Goal: Task Accomplishment & Management: Manage account settings

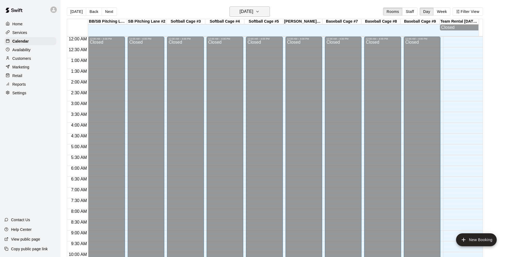
scroll to position [274, 0]
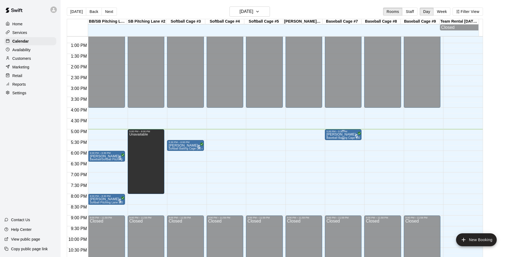
click at [340, 134] on p "[PERSON_NAME]" at bounding box center [343, 134] width 33 height 0
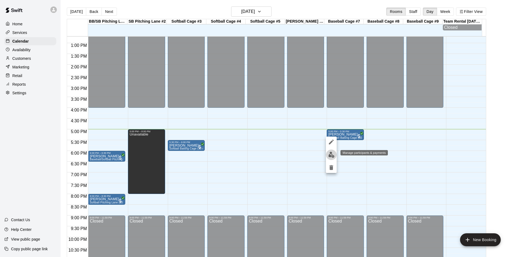
click at [330, 155] on img "edit" at bounding box center [331, 155] width 6 height 6
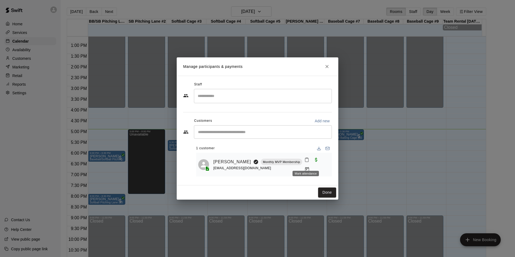
click at [308, 162] on icon "Mark attendance" at bounding box center [306, 159] width 5 height 5
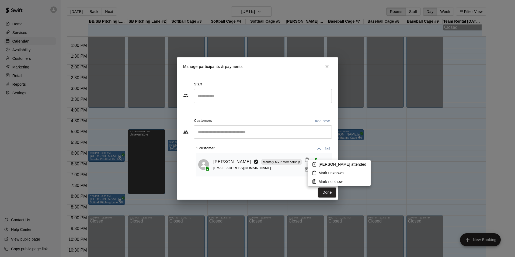
click at [326, 163] on p "[PERSON_NAME] attended" at bounding box center [343, 164] width 48 height 5
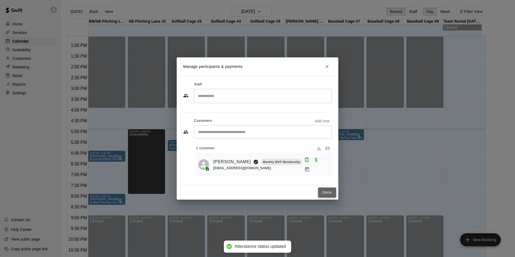
click at [331, 190] on button "Done" at bounding box center [327, 193] width 18 height 10
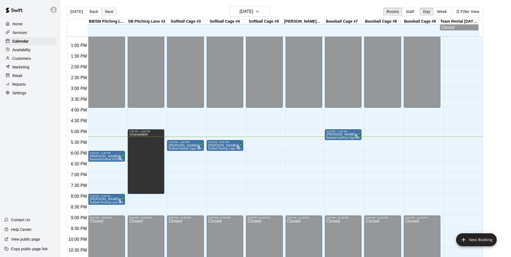
click at [108, 13] on button "Next" at bounding box center [109, 12] width 15 height 8
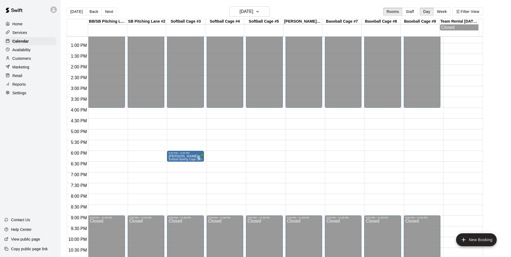
click at [111, 13] on button "Next" at bounding box center [109, 12] width 15 height 8
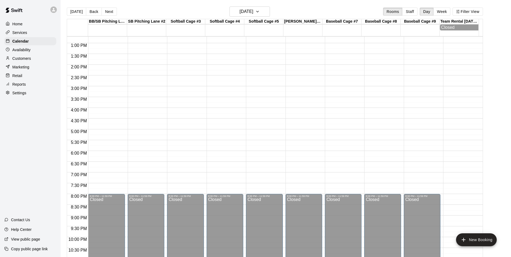
click at [111, 13] on button "Next" at bounding box center [109, 12] width 15 height 8
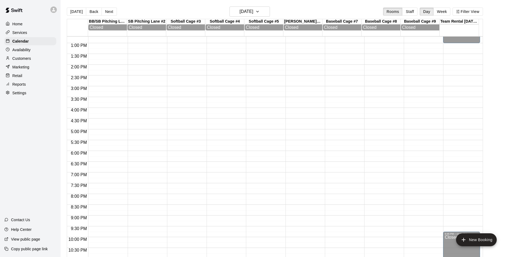
click at [111, 13] on button "Next" at bounding box center [109, 12] width 15 height 8
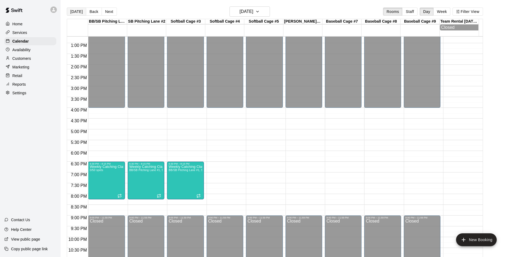
click at [76, 16] on button "[DATE]" at bounding box center [76, 12] width 19 height 8
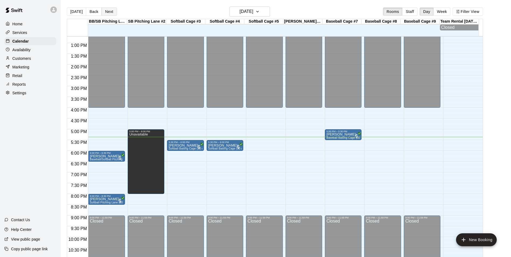
click at [114, 12] on button "Next" at bounding box center [109, 12] width 15 height 8
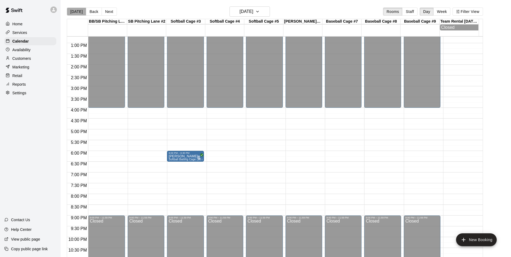
click at [82, 12] on button "[DATE]" at bounding box center [76, 12] width 19 height 8
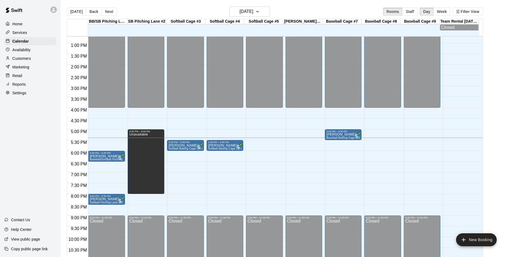
click at [185, 152] on div "12:00 AM – 4:00 PM Closed 5:30 PM – 6:00 PM [PERSON_NAME] Softball Batting Cage…" at bounding box center [185, 21] width 37 height 517
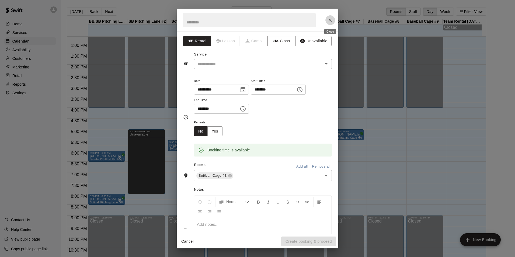
click at [329, 18] on icon "Close" at bounding box center [330, 20] width 5 height 5
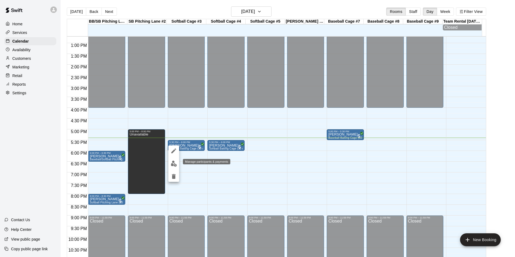
click at [172, 162] on img "edit" at bounding box center [174, 164] width 6 height 6
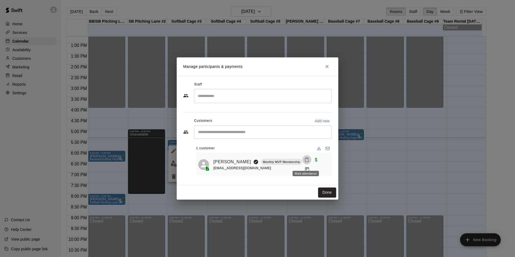
click at [307, 162] on icon "Mark attendance" at bounding box center [306, 159] width 5 height 5
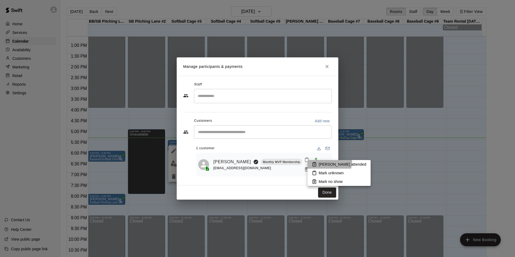
click at [329, 162] on p "[PERSON_NAME] attended" at bounding box center [343, 164] width 48 height 5
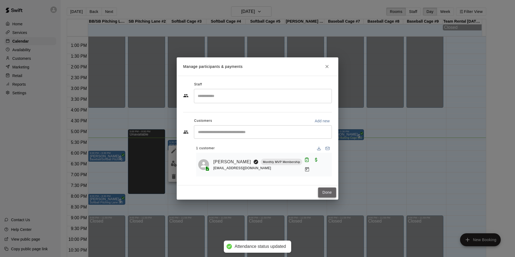
click at [331, 192] on button "Done" at bounding box center [327, 193] width 18 height 10
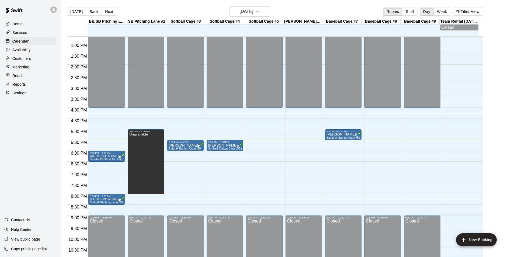
click at [223, 145] on p "[PERSON_NAME]" at bounding box center [224, 145] width 33 height 0
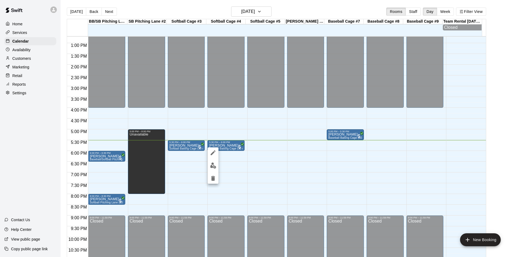
click at [216, 164] on img "edit" at bounding box center [213, 165] width 6 height 6
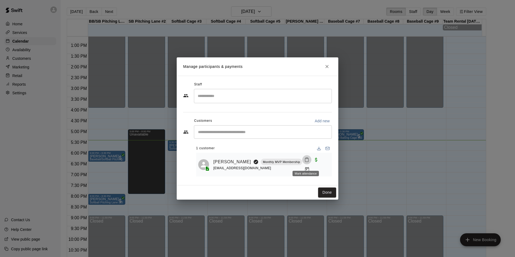
click at [309, 162] on button "Mark attendance" at bounding box center [306, 159] width 9 height 9
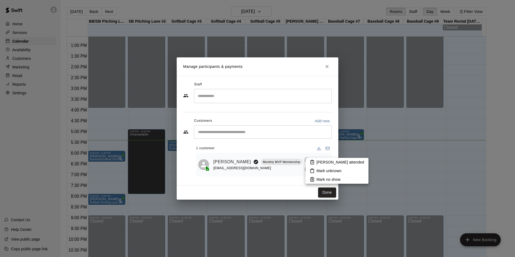
click at [326, 158] on li "[PERSON_NAME] attended" at bounding box center [337, 162] width 63 height 9
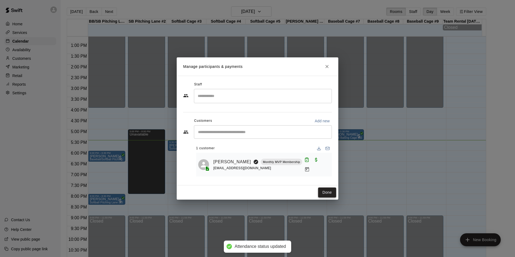
click at [327, 193] on button "Done" at bounding box center [327, 193] width 18 height 10
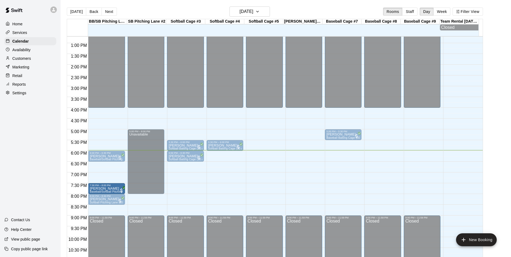
drag, startPoint x: 113, startPoint y: 168, endPoint x: 117, endPoint y: 190, distance: 22.7
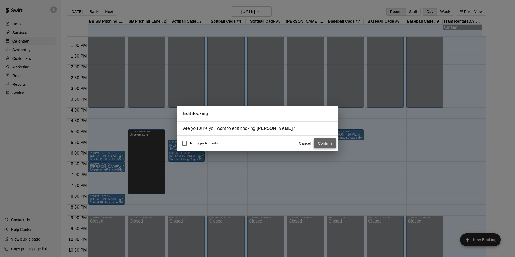
click at [321, 143] on button "Confirm" at bounding box center [325, 143] width 23 height 10
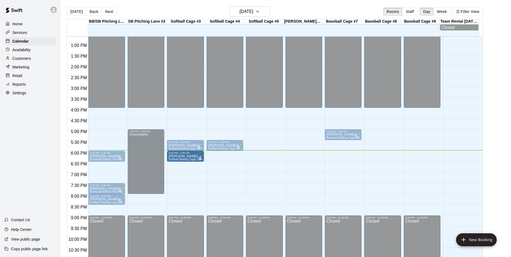
drag, startPoint x: 186, startPoint y: 162, endPoint x: 194, endPoint y: 164, distance: 8.3
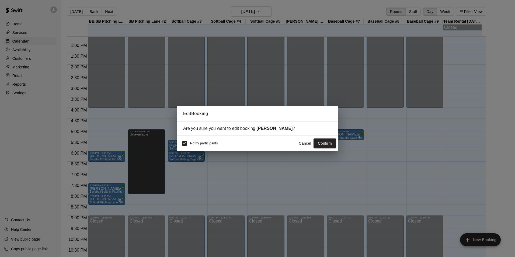
click at [302, 143] on button "Cancel" at bounding box center [304, 143] width 17 height 10
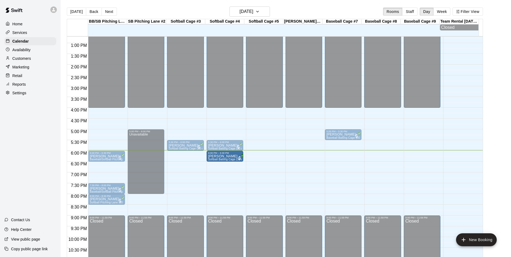
drag, startPoint x: 181, startPoint y: 160, endPoint x: 230, endPoint y: 162, distance: 48.8
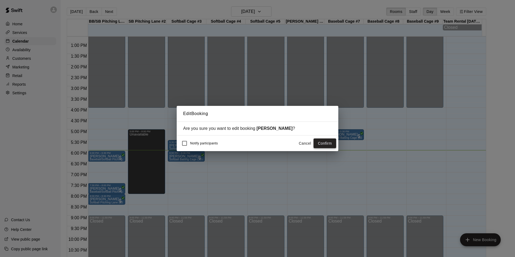
click at [325, 145] on button "Confirm" at bounding box center [325, 143] width 23 height 10
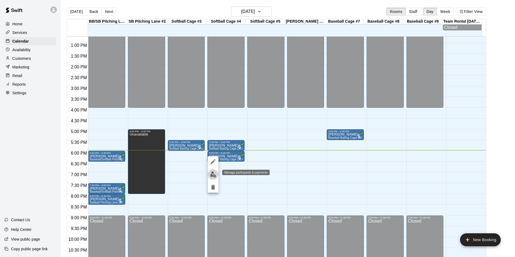
click at [213, 174] on img "edit" at bounding box center [213, 174] width 6 height 6
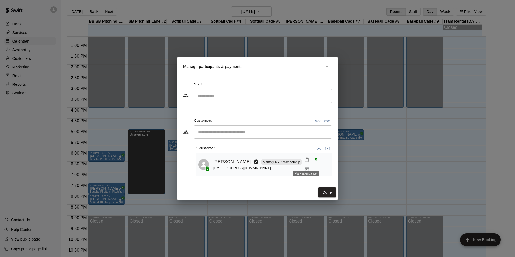
click at [307, 162] on icon "Mark attendance" at bounding box center [306, 159] width 5 height 5
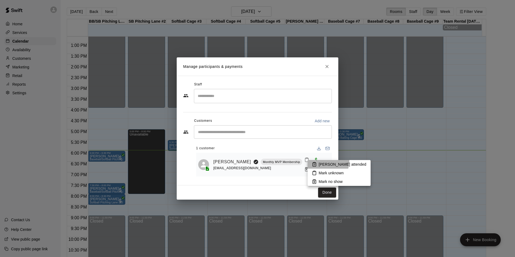
click at [318, 160] on li "[PERSON_NAME] attended" at bounding box center [339, 164] width 63 height 9
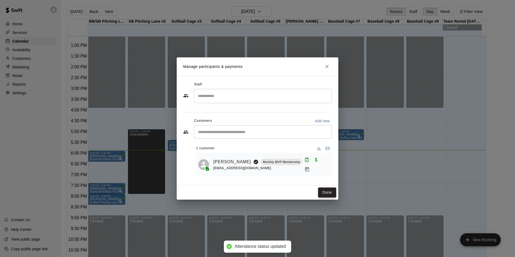
click at [324, 191] on button "Done" at bounding box center [327, 193] width 18 height 10
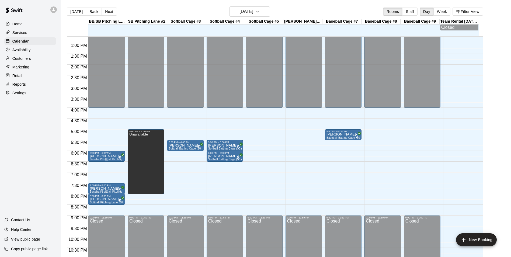
click at [110, 154] on div "6:00 PM – 6:30 PM" at bounding box center [106, 153] width 33 height 3
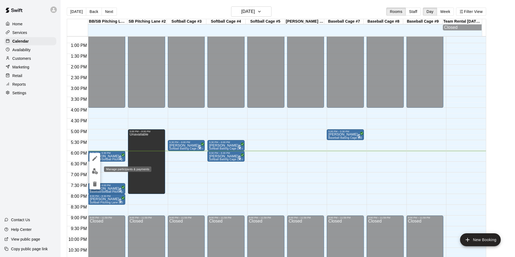
click at [94, 169] on img "edit" at bounding box center [95, 171] width 6 height 6
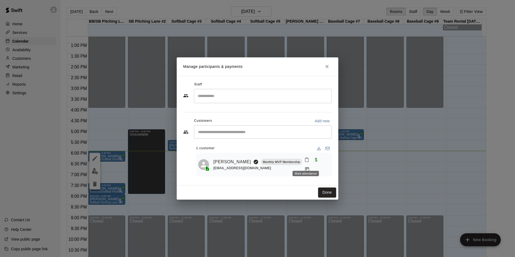
click at [304, 161] on icon "Mark attendance" at bounding box center [306, 159] width 5 height 5
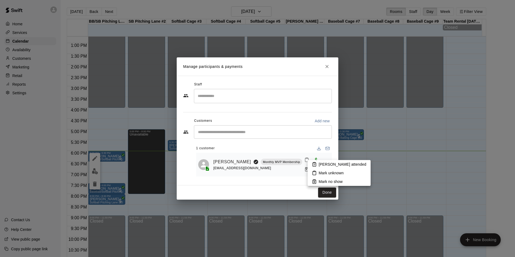
click at [322, 165] on p "[PERSON_NAME] attended" at bounding box center [343, 164] width 48 height 5
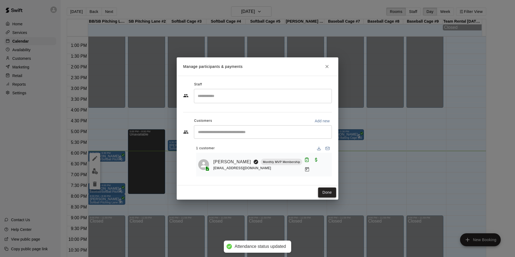
click at [327, 190] on button "Done" at bounding box center [327, 193] width 18 height 10
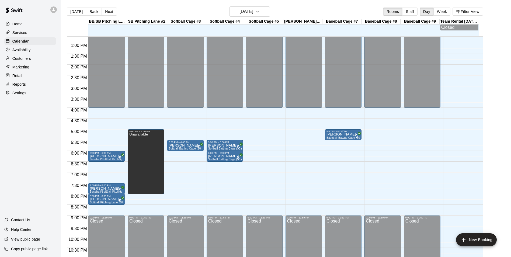
click at [344, 133] on div "5:00 PM – 5:30 PM" at bounding box center [343, 131] width 33 height 3
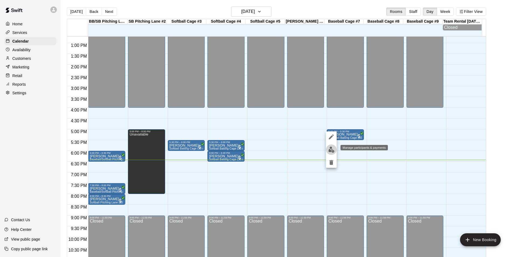
click at [330, 146] on button "edit" at bounding box center [331, 149] width 11 height 11
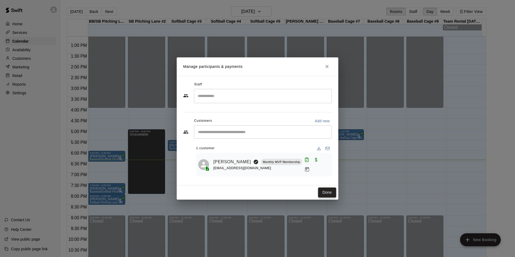
click at [331, 192] on button "Done" at bounding box center [327, 193] width 18 height 10
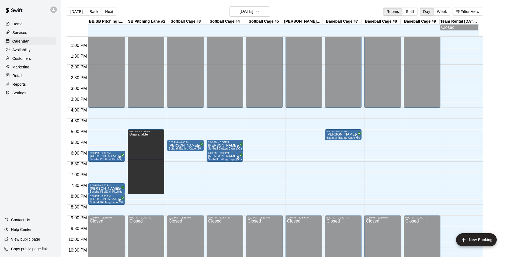
click at [228, 144] on div "5:30 PM – 6:00 PM" at bounding box center [224, 142] width 33 height 3
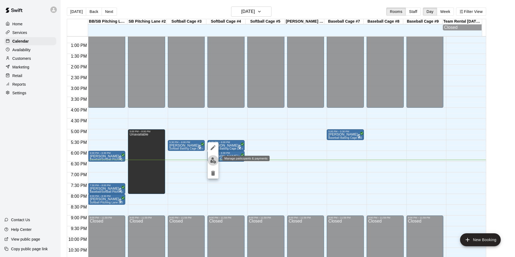
click at [209, 159] on button "edit" at bounding box center [213, 160] width 11 height 11
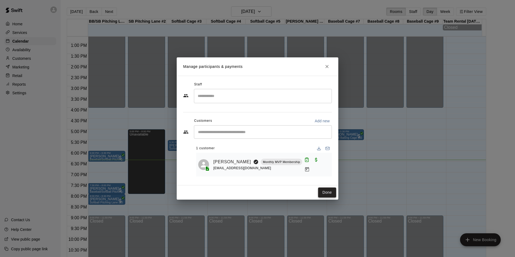
click at [326, 190] on button "Done" at bounding box center [327, 193] width 18 height 10
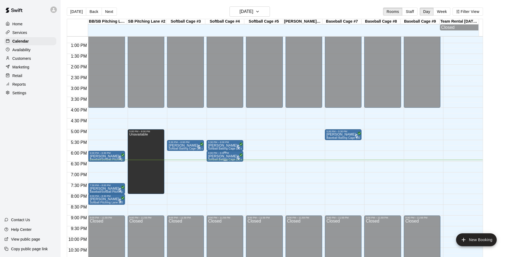
click at [218, 156] on p "[PERSON_NAME]" at bounding box center [224, 156] width 33 height 0
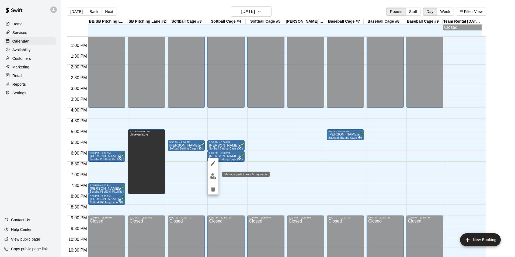
click at [214, 176] on img "edit" at bounding box center [213, 176] width 6 height 6
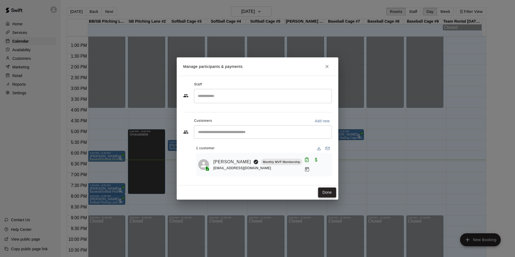
click at [323, 192] on button "Done" at bounding box center [327, 193] width 18 height 10
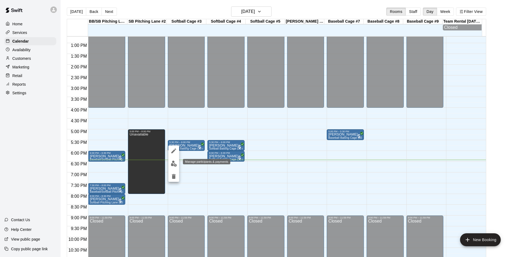
click at [178, 162] on button "edit" at bounding box center [173, 163] width 11 height 11
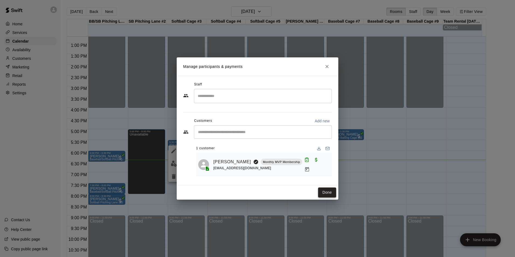
click at [334, 193] on button "Done" at bounding box center [327, 193] width 18 height 10
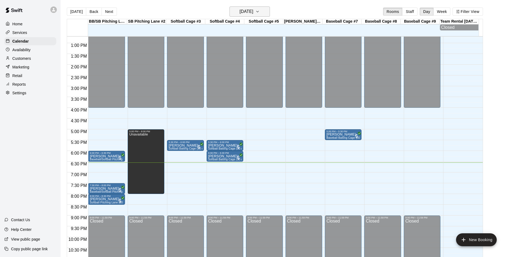
click at [253, 13] on h6 "[DATE]" at bounding box center [247, 12] width 14 height 8
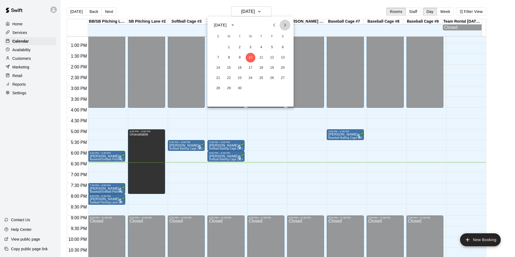
click at [285, 22] on icon "Next month" at bounding box center [285, 25] width 6 height 6
click at [249, 45] on button "1" at bounding box center [251, 48] width 10 height 10
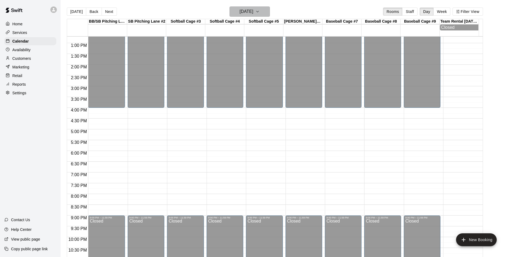
click at [253, 9] on h6 "Wednesday Oct 01" at bounding box center [247, 12] width 14 height 8
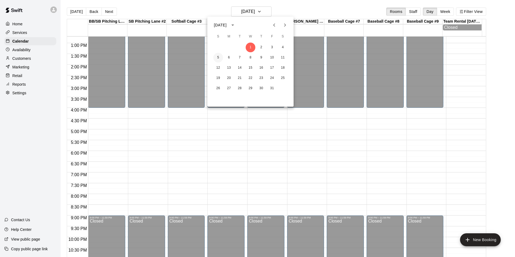
click at [220, 59] on button "5" at bounding box center [218, 58] width 10 height 10
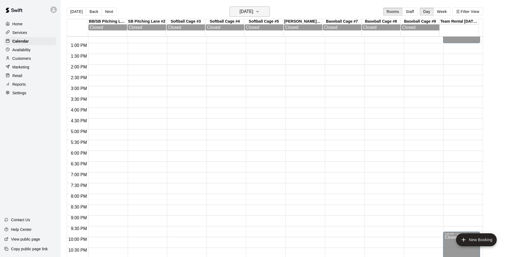
click at [252, 10] on h6 "Sunday Oct 05" at bounding box center [247, 12] width 14 height 8
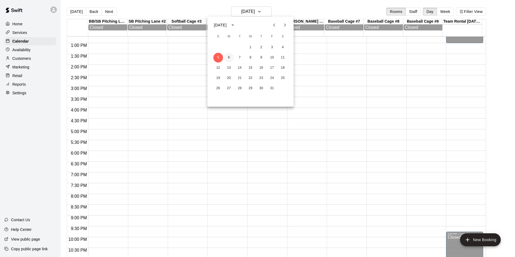
click at [231, 58] on button "6" at bounding box center [229, 58] width 10 height 10
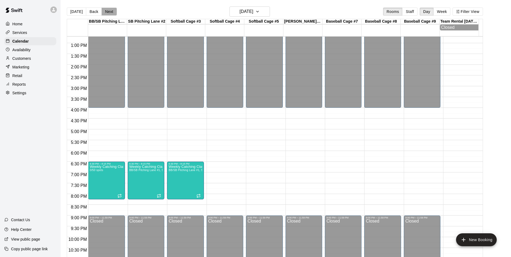
click at [109, 8] on button "Next" at bounding box center [109, 12] width 15 height 8
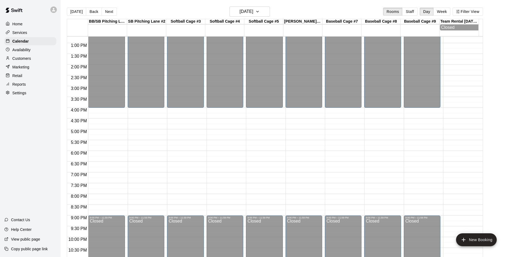
click at [107, 16] on div "Today Back Next Tuesday Oct 07 Rooms Staff Day Week Filter View" at bounding box center [275, 12] width 416 height 12
click at [111, 9] on button "Next" at bounding box center [109, 12] width 15 height 8
click at [110, 15] on button "Next" at bounding box center [109, 12] width 15 height 8
click at [253, 9] on h6 "Thursday Oct 09" at bounding box center [247, 12] width 14 height 8
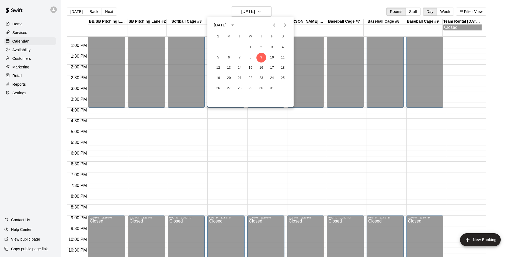
click at [263, 8] on div at bounding box center [257, 128] width 515 height 257
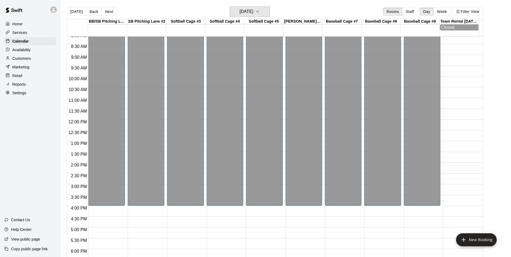
scroll to position [166, 0]
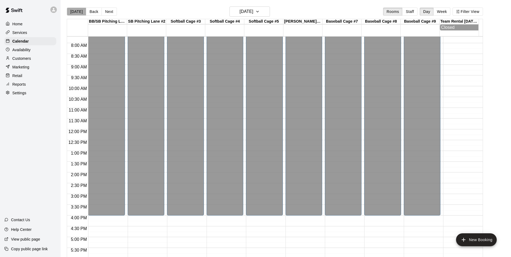
click at [79, 8] on button "[DATE]" at bounding box center [76, 12] width 19 height 8
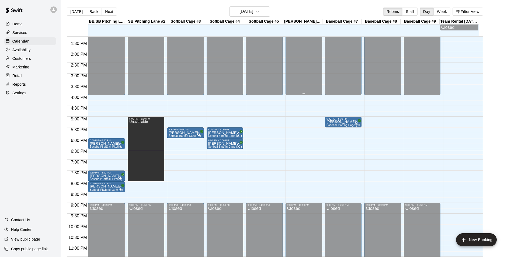
scroll to position [292, 0]
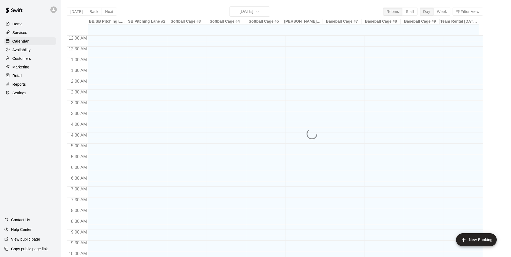
scroll to position [274, 0]
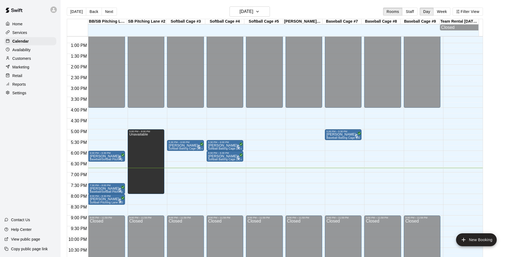
click at [174, 163] on div "12:00 AM – 4:00 PM Closed 5:30 PM – 6:00 PM chris dell Softball Batting Cage (3…" at bounding box center [185, 21] width 37 height 517
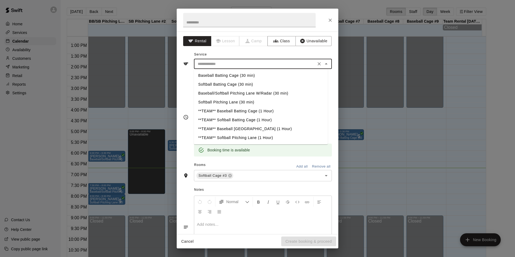
click at [250, 61] on input "text" at bounding box center [255, 64] width 119 height 7
click at [220, 84] on li "Softball Batting Cage (30 min)" at bounding box center [261, 84] width 134 height 9
type input "**********"
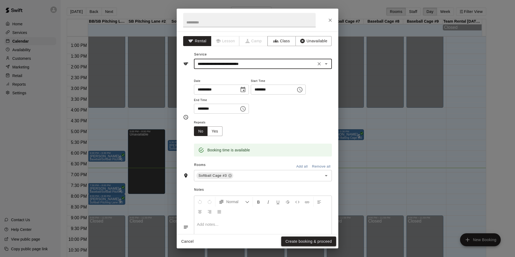
click at [311, 239] on button "Create booking & proceed" at bounding box center [308, 242] width 55 height 10
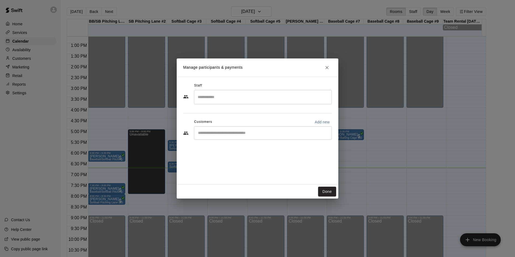
click at [254, 134] on input "Start typing to search customers..." at bounding box center [262, 132] width 133 height 5
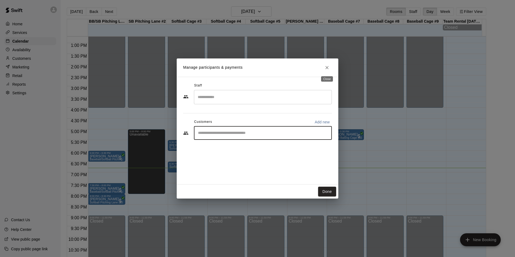
click at [327, 71] on button "Close" at bounding box center [327, 68] width 10 height 10
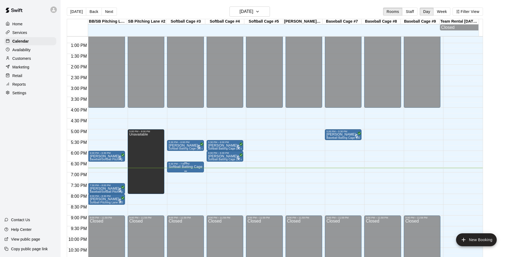
click at [188, 167] on p "Softball Batting Cage (30 min)" at bounding box center [185, 167] width 33 height 0
click at [176, 197] on icon "delete" at bounding box center [174, 200] width 6 height 6
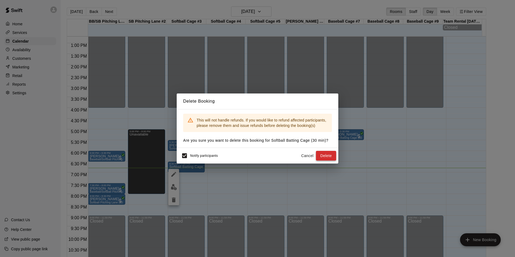
click at [327, 152] on button "Delete" at bounding box center [326, 156] width 20 height 10
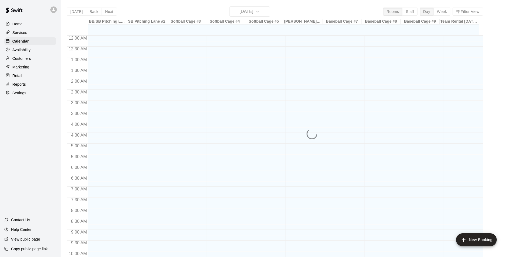
scroll to position [274, 0]
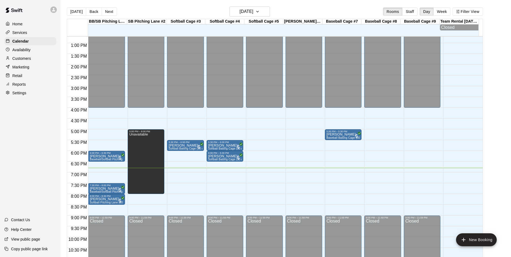
click at [180, 174] on div "12:00 AM – 4:00 PM Closed 5:30 PM – 6:00 PM chris dell Softball Batting Cage (3…" at bounding box center [185, 21] width 37 height 517
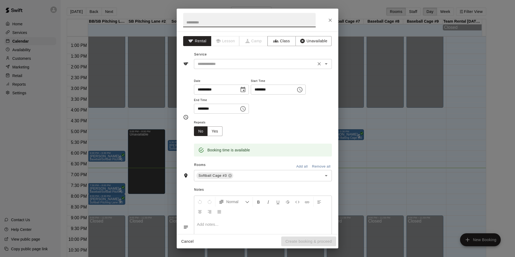
click at [246, 61] on input "text" at bounding box center [255, 64] width 119 height 7
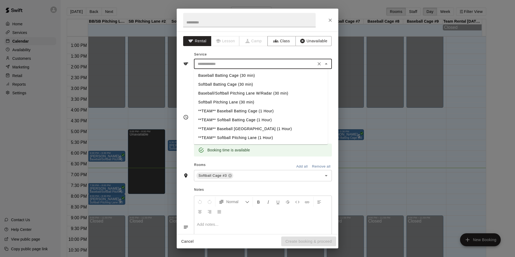
click at [219, 84] on li "Softball Batting Cage (30 min)" at bounding box center [261, 84] width 134 height 9
type input "**********"
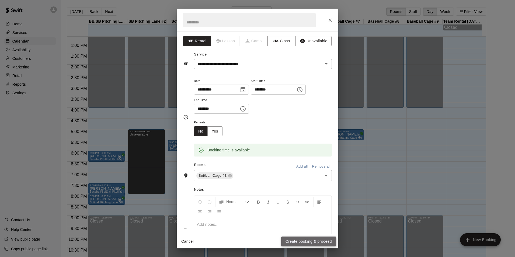
click at [317, 242] on button "Create booking & proceed" at bounding box center [308, 242] width 55 height 10
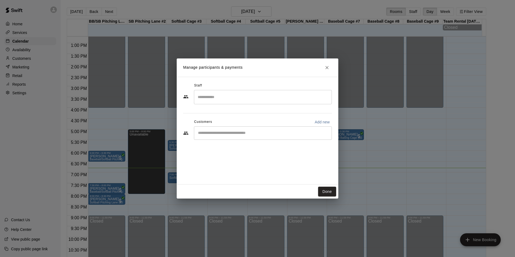
click at [224, 134] on input "Start typing to search customers..." at bounding box center [262, 132] width 133 height 5
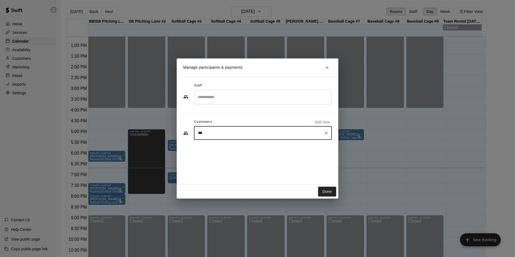
type input "****"
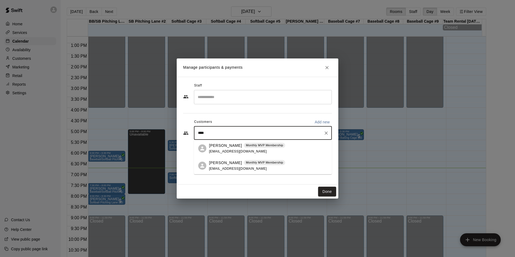
click at [220, 148] on div "Grace Webb Monthly MVP Membership vlock1@aol.com" at bounding box center [247, 149] width 76 height 12
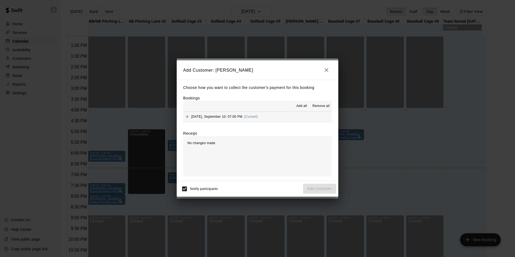
click at [276, 115] on button "Wednesday, September 10: 07:00 PM (Current)" at bounding box center [257, 117] width 149 height 10
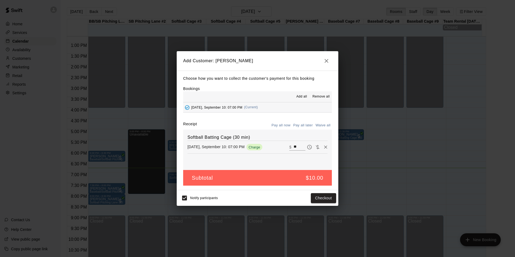
click at [289, 145] on div "​ $ **" at bounding box center [297, 147] width 16 height 7
click at [294, 149] on input "**" at bounding box center [300, 147] width 12 height 7
type input "*"
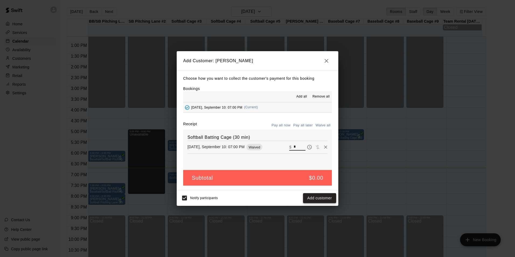
click at [325, 199] on button "Add customer" at bounding box center [319, 198] width 33 height 10
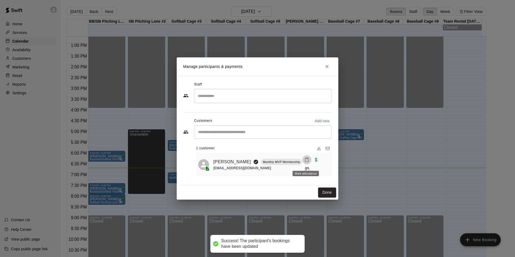
click at [302, 161] on button "Mark attendance" at bounding box center [306, 159] width 9 height 9
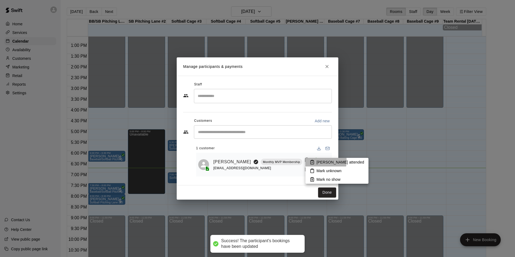
click at [317, 161] on p "[PERSON_NAME] attended" at bounding box center [341, 161] width 48 height 5
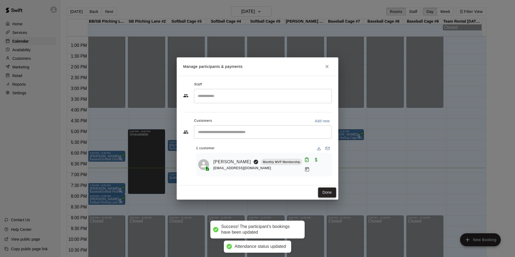
click at [329, 192] on button "Done" at bounding box center [327, 193] width 18 height 10
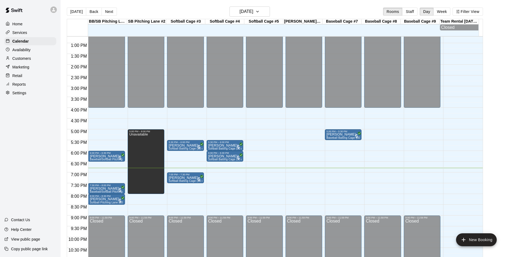
click at [191, 186] on div "12:00 AM – 4:00 PM Closed 5:30 PM – 6:00 PM chris dell Softball Batting Cage (3…" at bounding box center [185, 21] width 37 height 517
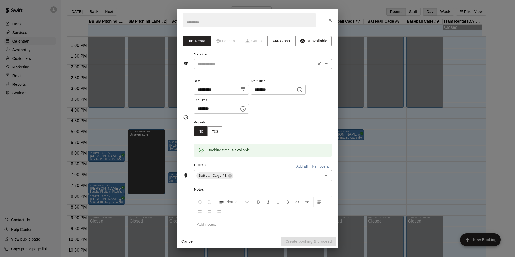
click at [257, 65] on input "text" at bounding box center [255, 64] width 119 height 7
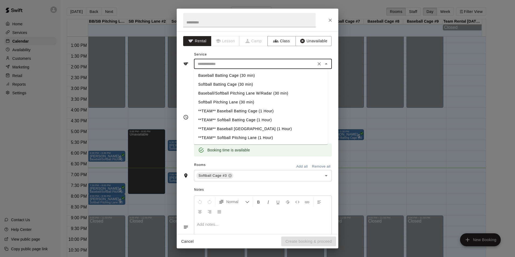
click at [232, 81] on li "Softball Batting Cage (30 min)" at bounding box center [261, 84] width 134 height 9
type input "**********"
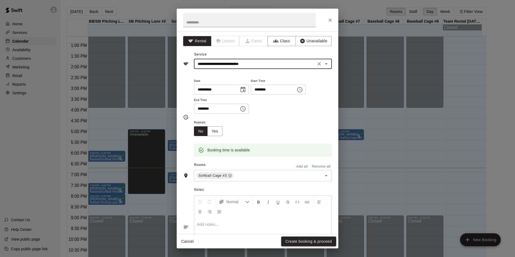
click at [332, 240] on button "Create booking & proceed" at bounding box center [308, 242] width 55 height 10
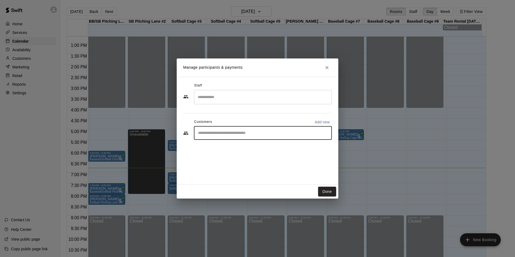
click at [220, 132] on input "Start typing to search customers..." at bounding box center [262, 132] width 133 height 5
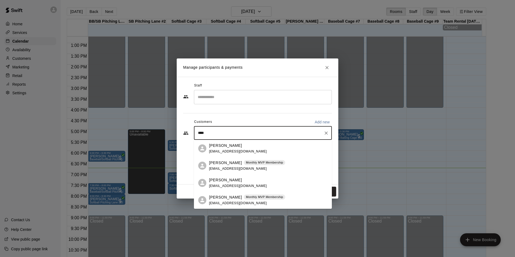
type input "*****"
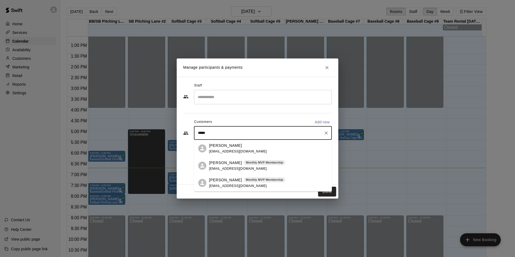
click at [220, 177] on p "[PERSON_NAME]" at bounding box center [225, 180] width 33 height 6
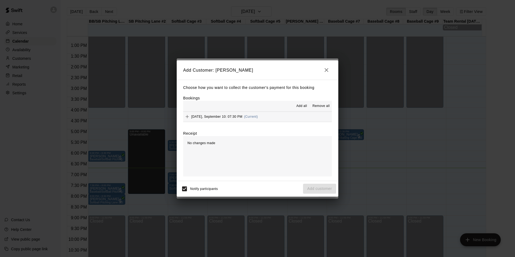
click at [242, 117] on span "Wednesday, September 10: 07:30 PM" at bounding box center [216, 117] width 51 height 4
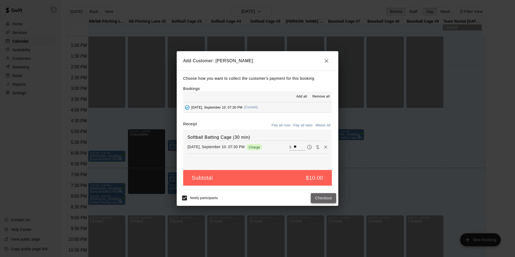
click at [324, 196] on button "Checkout" at bounding box center [323, 198] width 25 height 10
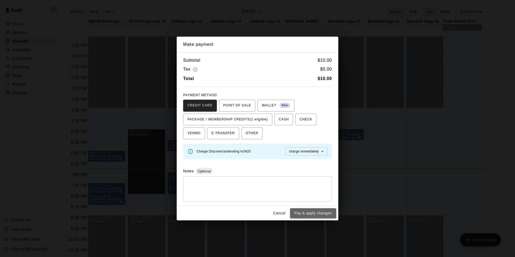
click at [327, 214] on button "Pay & apply changes" at bounding box center [313, 213] width 46 height 10
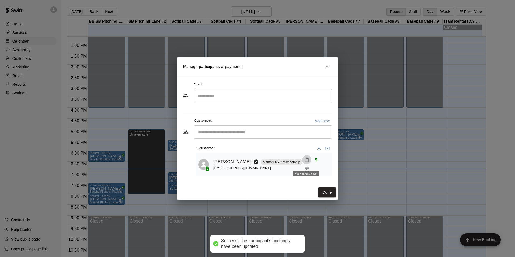
click at [304, 159] on button "Mark attendance" at bounding box center [306, 159] width 9 height 9
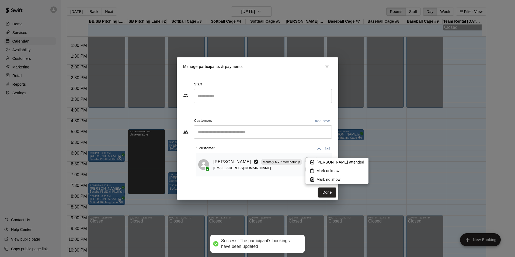
click at [319, 161] on p "[PERSON_NAME] attended" at bounding box center [341, 161] width 48 height 5
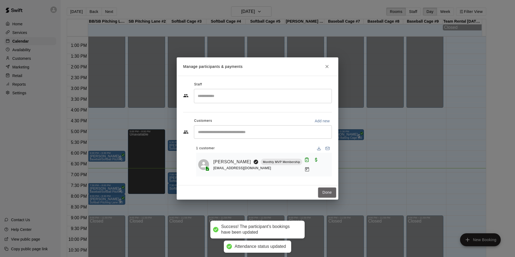
click at [330, 193] on button "Done" at bounding box center [327, 193] width 18 height 10
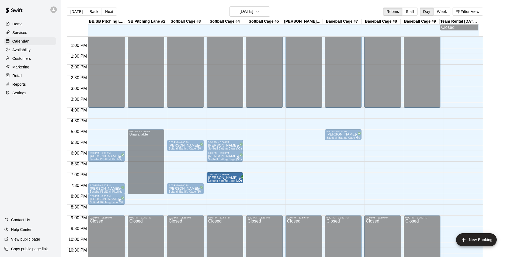
drag, startPoint x: 180, startPoint y: 180, endPoint x: 208, endPoint y: 184, distance: 28.3
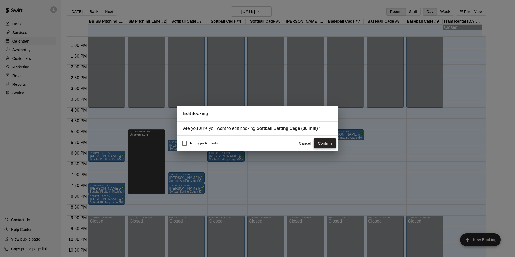
click at [321, 143] on button "Confirm" at bounding box center [325, 143] width 23 height 10
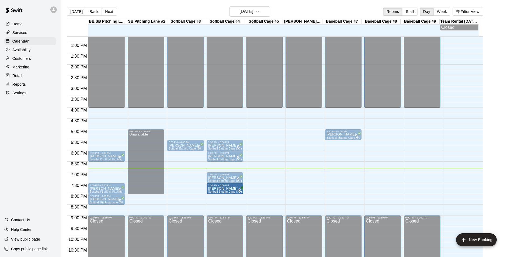
drag, startPoint x: 184, startPoint y: 189, endPoint x: 216, endPoint y: 192, distance: 32.4
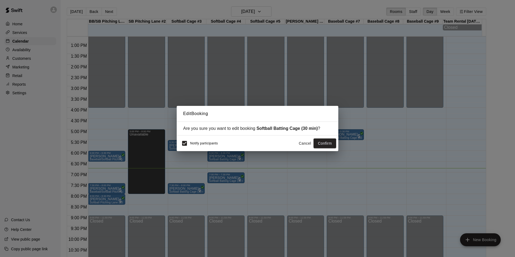
click at [183, 138] on div "Notify participants Cancel Confirm" at bounding box center [258, 144] width 162 height 16
click at [325, 145] on button "Confirm" at bounding box center [325, 143] width 23 height 10
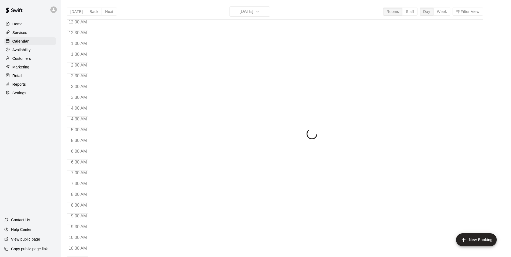
scroll to position [274, 0]
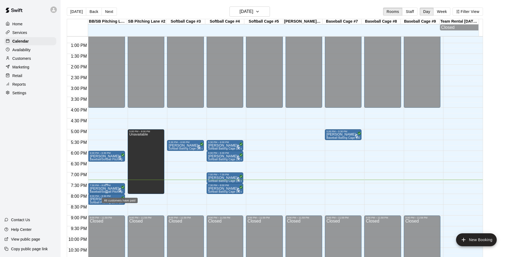
drag, startPoint x: 121, startPoint y: 192, endPoint x: 115, endPoint y: 192, distance: 6.2
click at [115, 192] on span "Baseball/Softball Pitching Lane W/Radar (30 min)" at bounding box center [122, 191] width 64 height 3
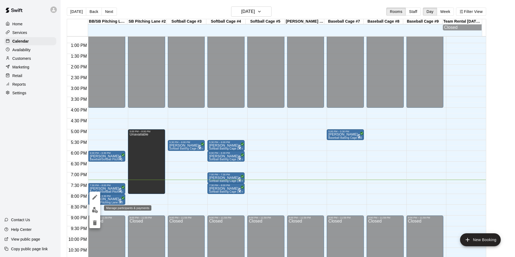
click at [95, 210] on img "edit" at bounding box center [95, 210] width 6 height 6
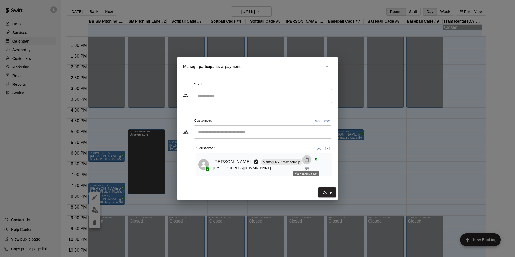
click at [304, 162] on icon "Mark attendance" at bounding box center [306, 159] width 5 height 5
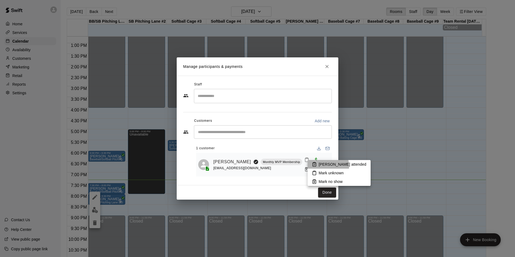
click at [322, 166] on p "[PERSON_NAME] attended" at bounding box center [343, 164] width 48 height 5
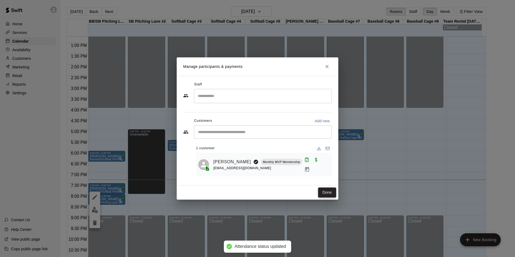
click at [327, 193] on button "Done" at bounding box center [327, 193] width 18 height 10
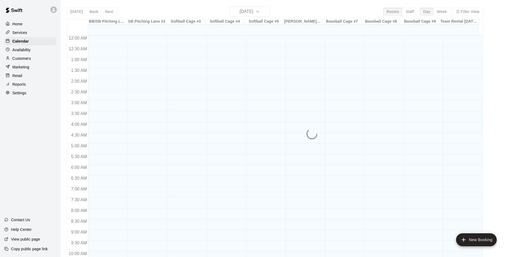
scroll to position [274, 0]
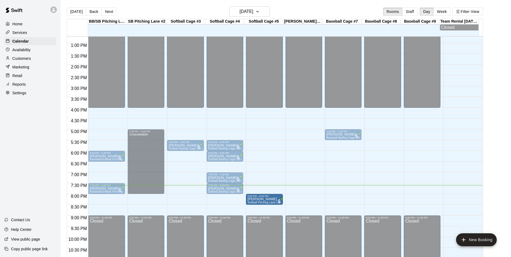
drag, startPoint x: 103, startPoint y: 203, endPoint x: 260, endPoint y: 204, distance: 157.1
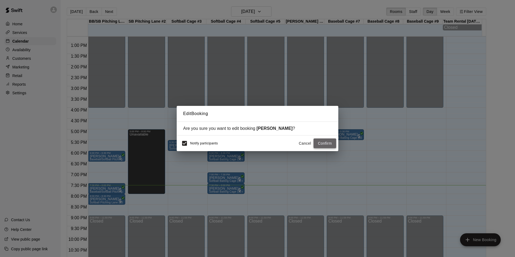
click at [319, 144] on button "Confirm" at bounding box center [325, 143] width 23 height 10
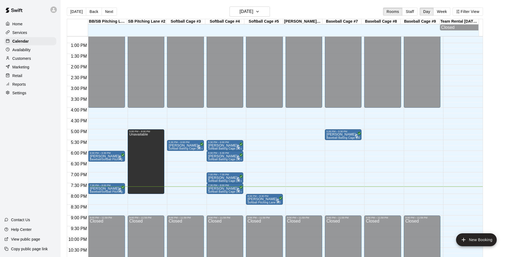
click at [22, 60] on p "Customers" at bounding box center [21, 58] width 19 height 5
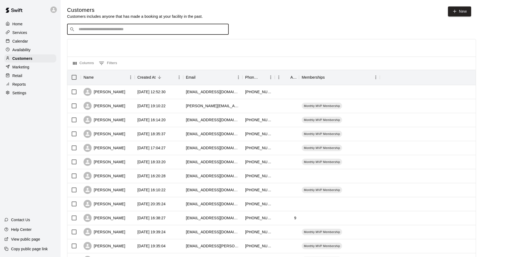
click at [98, 28] on input "Search customers by name or email" at bounding box center [151, 29] width 149 height 5
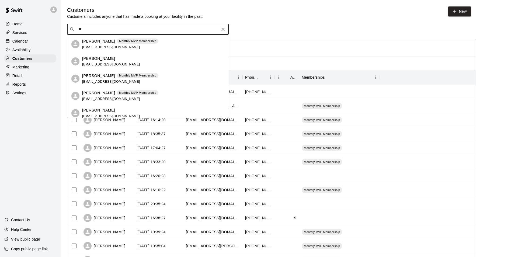
type input "*"
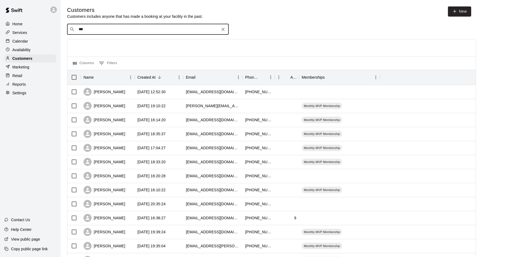
type input "****"
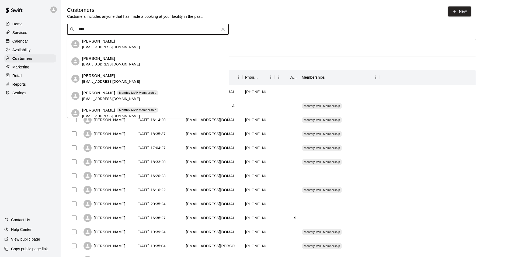
click at [119, 98] on span "[EMAIL_ADDRESS][DOMAIN_NAME]" at bounding box center [111, 99] width 58 height 4
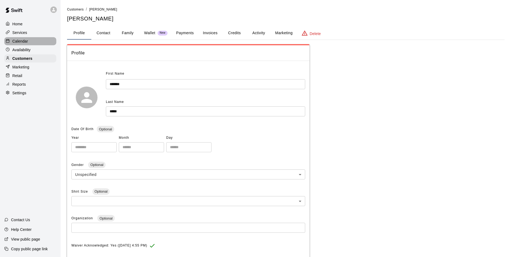
click at [22, 43] on p "Calendar" at bounding box center [20, 41] width 16 height 5
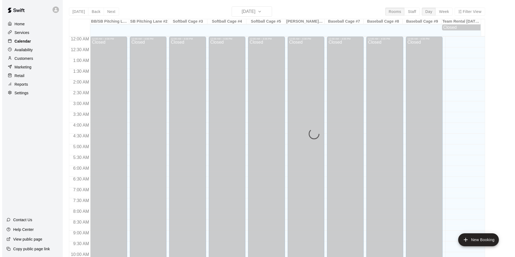
scroll to position [274, 0]
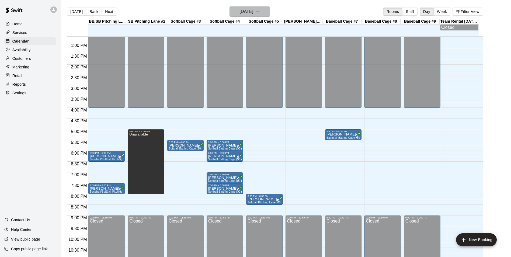
click at [267, 11] on button "[DATE]" at bounding box center [250, 11] width 40 height 10
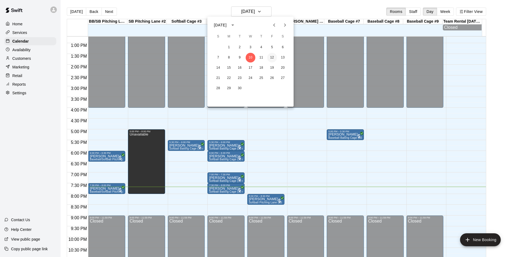
click at [270, 57] on button "12" at bounding box center [272, 58] width 10 height 10
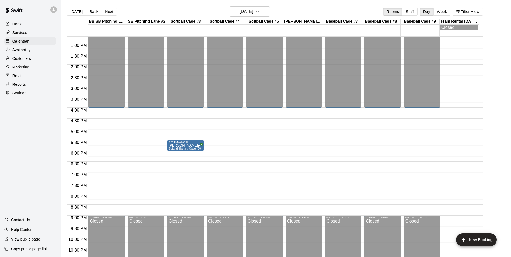
click at [234, 168] on div "12:00 AM – 4:00 PM Closed 9:00 PM – 11:59 PM Closed" at bounding box center [225, 21] width 37 height 517
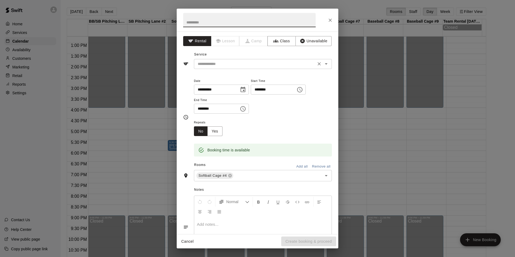
click at [230, 65] on input "text" at bounding box center [255, 64] width 119 height 7
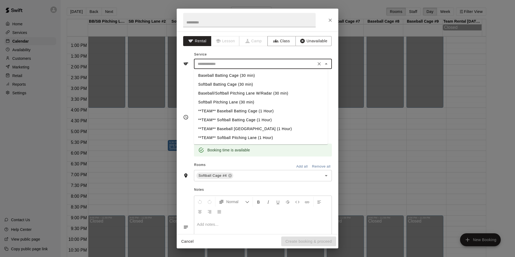
click at [228, 86] on li "Softball Batting Cage (30 min)" at bounding box center [261, 84] width 134 height 9
type input "**********"
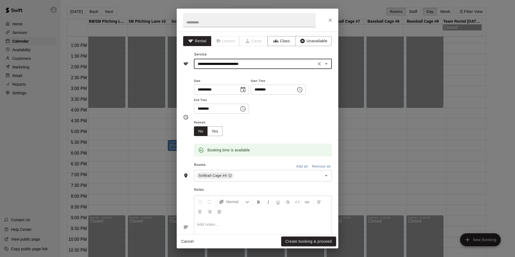
click at [246, 108] on icon "Choose time, selected time is 7:00 PM" at bounding box center [242, 108] width 5 height 5
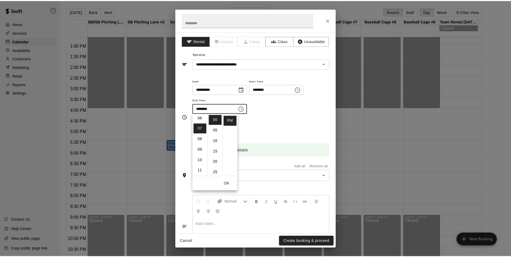
scroll to position [74, 0]
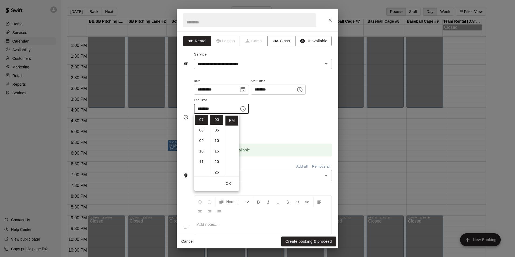
click at [283, 113] on div "**********" at bounding box center [263, 96] width 138 height 36
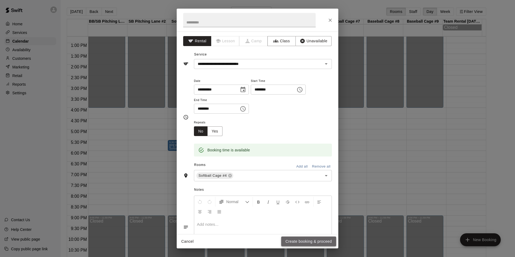
click at [312, 241] on button "Create booking & proceed" at bounding box center [308, 242] width 55 height 10
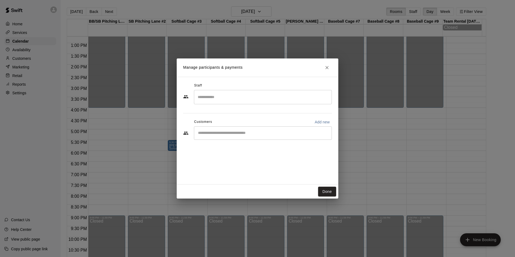
click at [231, 136] on div "​" at bounding box center [263, 132] width 138 height 13
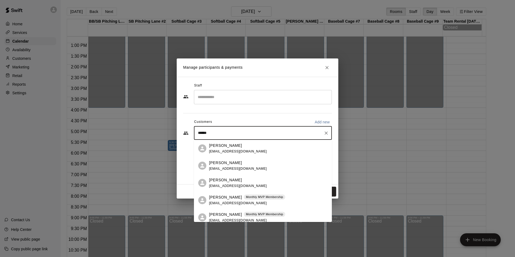
type input "*******"
click at [227, 198] on p "[PERSON_NAME]" at bounding box center [225, 198] width 33 height 6
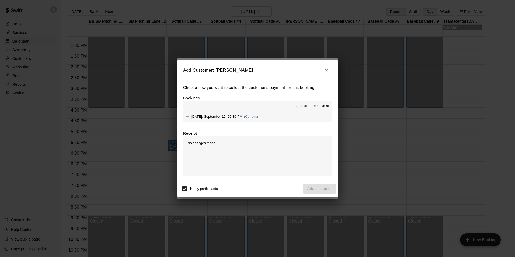
click at [216, 118] on span "[DATE], September 12: 06:30 PM" at bounding box center [216, 117] width 51 height 4
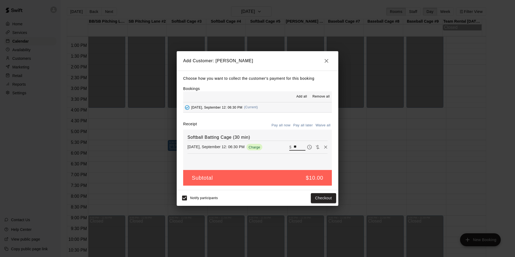
drag, startPoint x: 297, startPoint y: 145, endPoint x: 258, endPoint y: 145, distance: 38.3
click at [258, 145] on div "[DATE], September 12: 06:30 PM Charge ​ $ **" at bounding box center [258, 147] width 140 height 8
type input "*"
click at [314, 201] on button "Add customer" at bounding box center [319, 198] width 33 height 10
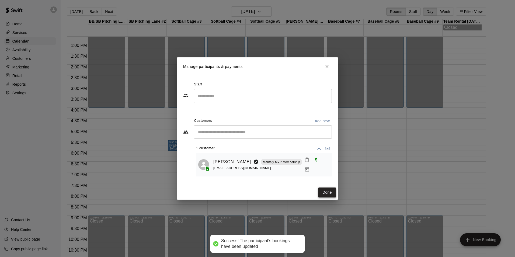
click at [327, 193] on button "Done" at bounding box center [327, 193] width 18 height 10
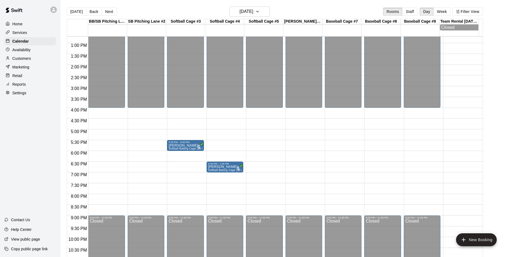
click at [219, 180] on div "12:00 AM – 4:00 PM Closed 6:30 PM – 7:00 PM [PERSON_NAME] Softball Batting Cage…" at bounding box center [225, 21] width 37 height 517
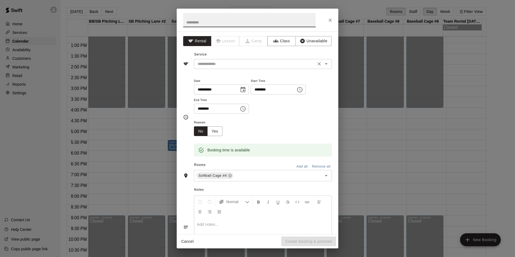
click at [226, 63] on input "text" at bounding box center [255, 64] width 119 height 7
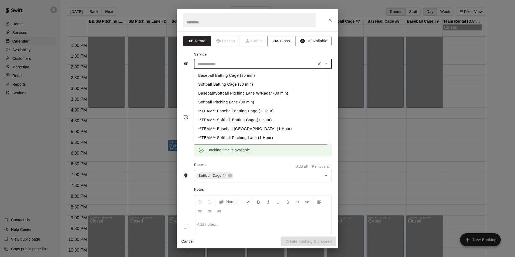
click at [227, 85] on li "Softball Batting Cage (30 min)" at bounding box center [261, 84] width 134 height 9
type input "**********"
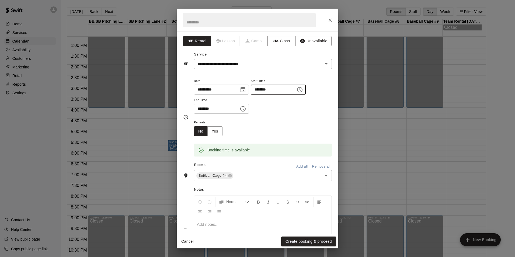
type input "********"
click at [207, 109] on input "********" at bounding box center [214, 109] width 41 height 10
type input "********"
click at [311, 241] on button "Create booking & proceed" at bounding box center [308, 242] width 55 height 10
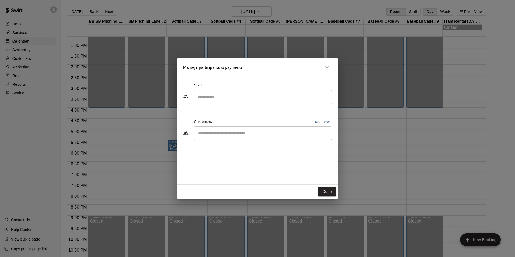
click at [238, 133] on input "Start typing to search customers..." at bounding box center [262, 132] width 133 height 5
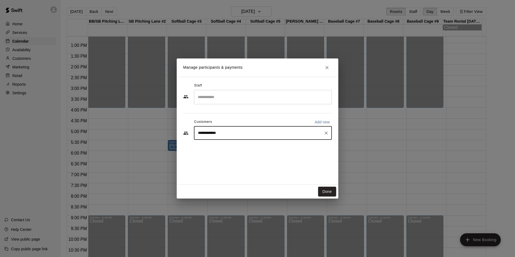
click at [228, 129] on div "**********" at bounding box center [263, 132] width 138 height 13
type input "**********"
click at [226, 149] on div "[PERSON_NAME] Monthly MVP Membership [EMAIL_ADDRESS][DOMAIN_NAME]" at bounding box center [247, 149] width 76 height 12
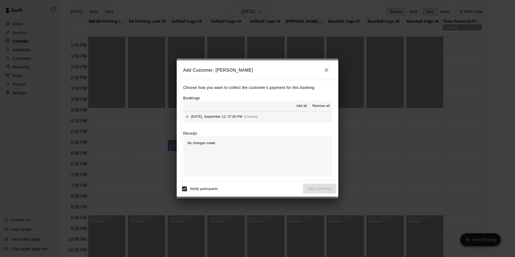
click at [238, 117] on span "[DATE], September 12: 07:00 PM" at bounding box center [216, 117] width 51 height 4
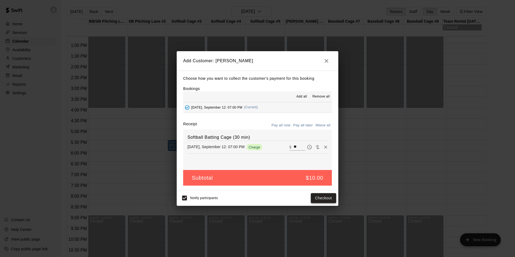
click at [318, 199] on button "Checkout" at bounding box center [323, 198] width 25 height 10
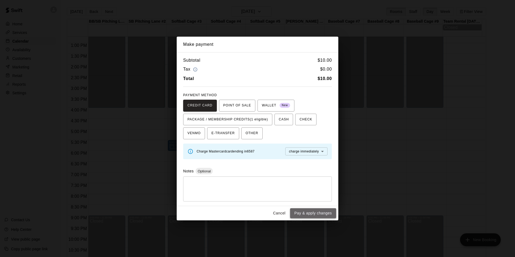
click at [318, 214] on button "Pay & apply changes" at bounding box center [313, 213] width 46 height 10
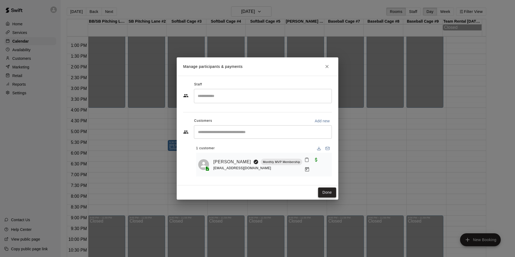
click at [327, 192] on button "Done" at bounding box center [327, 193] width 18 height 10
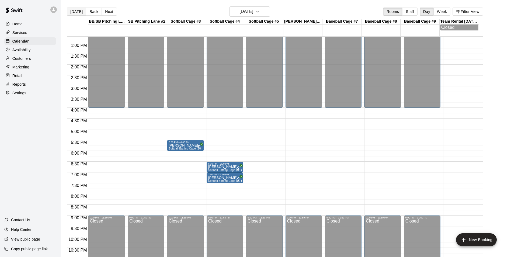
click at [74, 10] on button "[DATE]" at bounding box center [76, 12] width 19 height 8
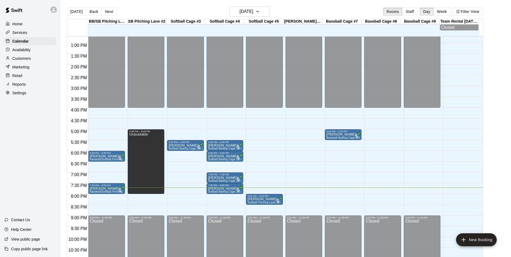
click at [176, 200] on div "12:00 AM – 4:00 PM Closed 5:30 PM – 6:00 PM [PERSON_NAME] Softball Batting Cage…" at bounding box center [185, 21] width 37 height 517
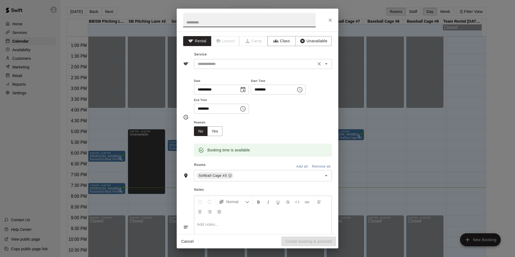
click at [238, 64] on input "text" at bounding box center [255, 64] width 119 height 7
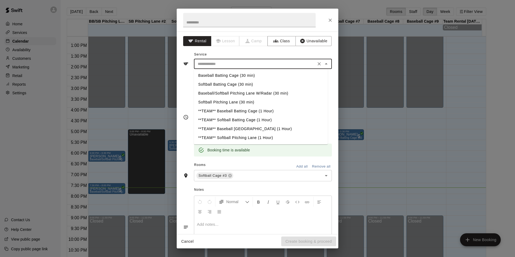
click at [234, 84] on li "Softball Batting Cage (30 min)" at bounding box center [261, 84] width 134 height 9
type input "**********"
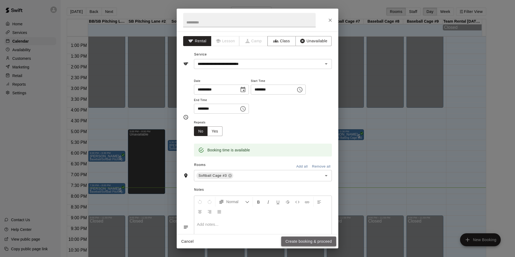
click at [294, 241] on button "Create booking & proceed" at bounding box center [308, 242] width 55 height 10
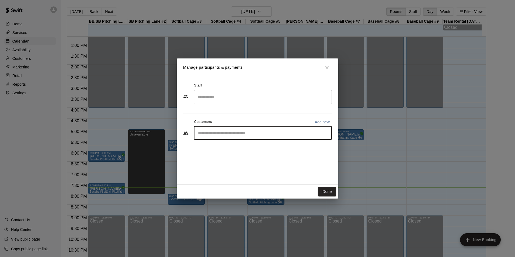
click at [239, 132] on input "Start typing to search customers..." at bounding box center [262, 132] width 133 height 5
type input "**********"
click at [244, 146] on span "Monthly MVP Membership" at bounding box center [264, 145] width 41 height 5
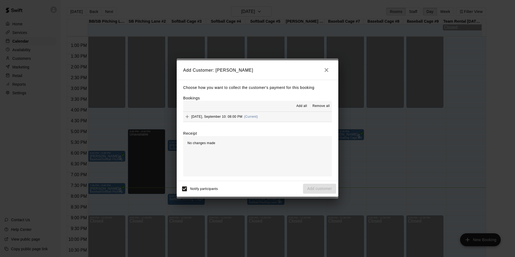
click at [242, 115] on span "[DATE], September 10: 08:00 PM" at bounding box center [216, 117] width 51 height 4
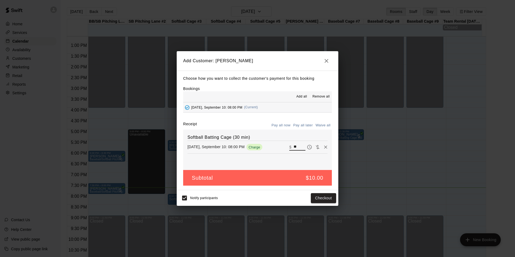
click at [297, 145] on input "**" at bounding box center [300, 147] width 12 height 7
click at [317, 146] on button "Waive payment" at bounding box center [318, 147] width 8 height 8
type input "*"
click at [324, 200] on button "Add customer" at bounding box center [319, 198] width 33 height 10
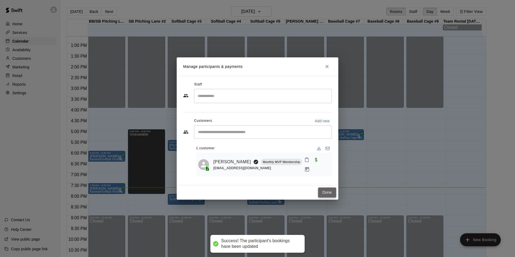
click at [325, 193] on button "Done" at bounding box center [327, 193] width 18 height 10
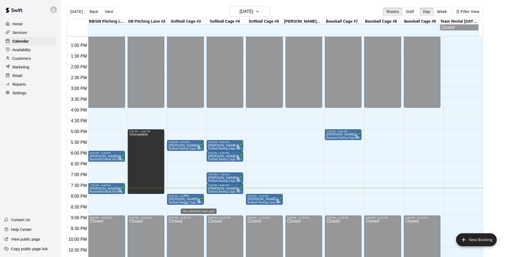
click at [198, 201] on span "All customers have paid" at bounding box center [198, 200] width 5 height 5
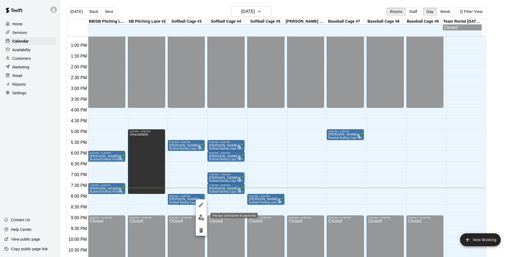
click at [202, 217] on img "edit" at bounding box center [201, 217] width 6 height 6
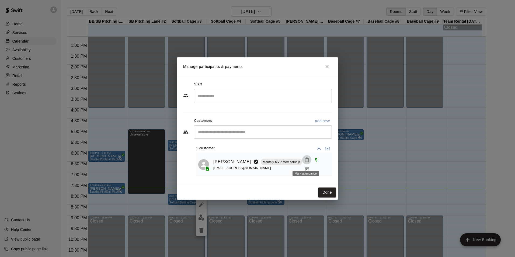
click at [306, 162] on icon "Mark attendance" at bounding box center [306, 159] width 5 height 5
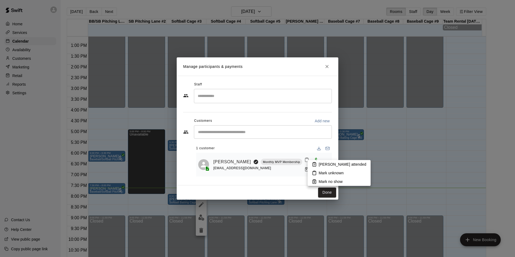
click at [325, 165] on p "[PERSON_NAME] attended" at bounding box center [343, 164] width 48 height 5
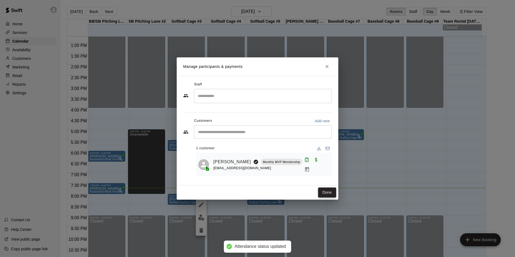
click at [331, 193] on button "Done" at bounding box center [327, 193] width 18 height 10
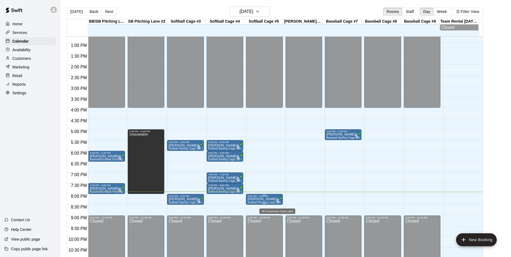
click at [275, 202] on span "All customers have paid" at bounding box center [277, 200] width 5 height 5
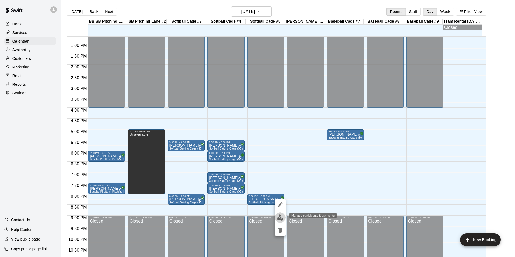
click at [279, 219] on img "edit" at bounding box center [280, 217] width 6 height 6
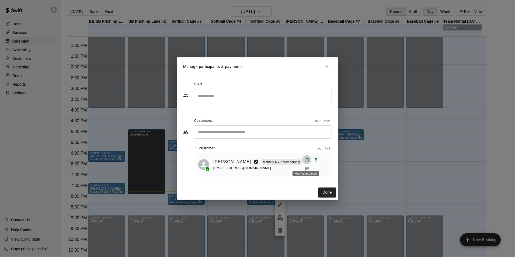
click at [308, 162] on icon "Mark attendance" at bounding box center [306, 159] width 5 height 5
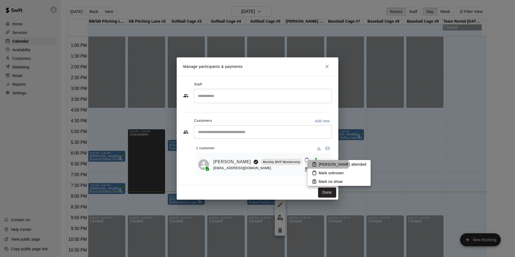
click at [328, 164] on p "[PERSON_NAME] attended" at bounding box center [343, 164] width 48 height 5
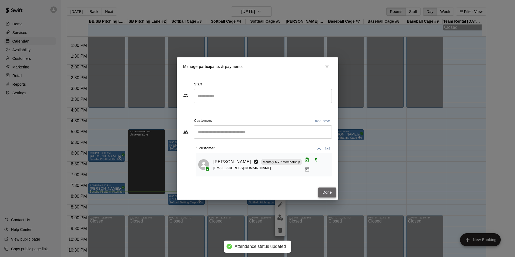
click at [330, 194] on button "Done" at bounding box center [327, 193] width 18 height 10
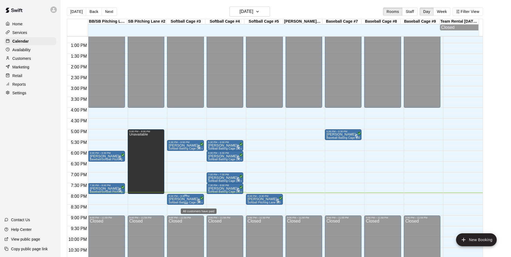
click at [197, 202] on span "All customers have paid" at bounding box center [198, 200] width 5 height 5
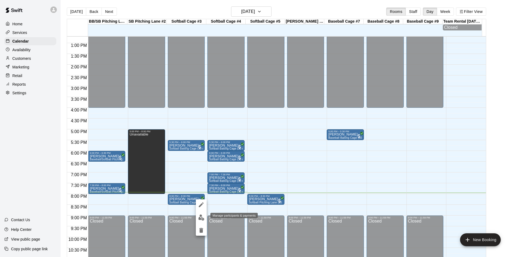
click at [203, 218] on img "edit" at bounding box center [201, 217] width 6 height 6
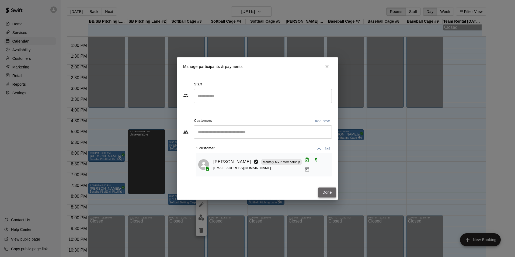
click at [327, 194] on button "Done" at bounding box center [327, 193] width 18 height 10
